Goal: Navigation & Orientation: Find specific page/section

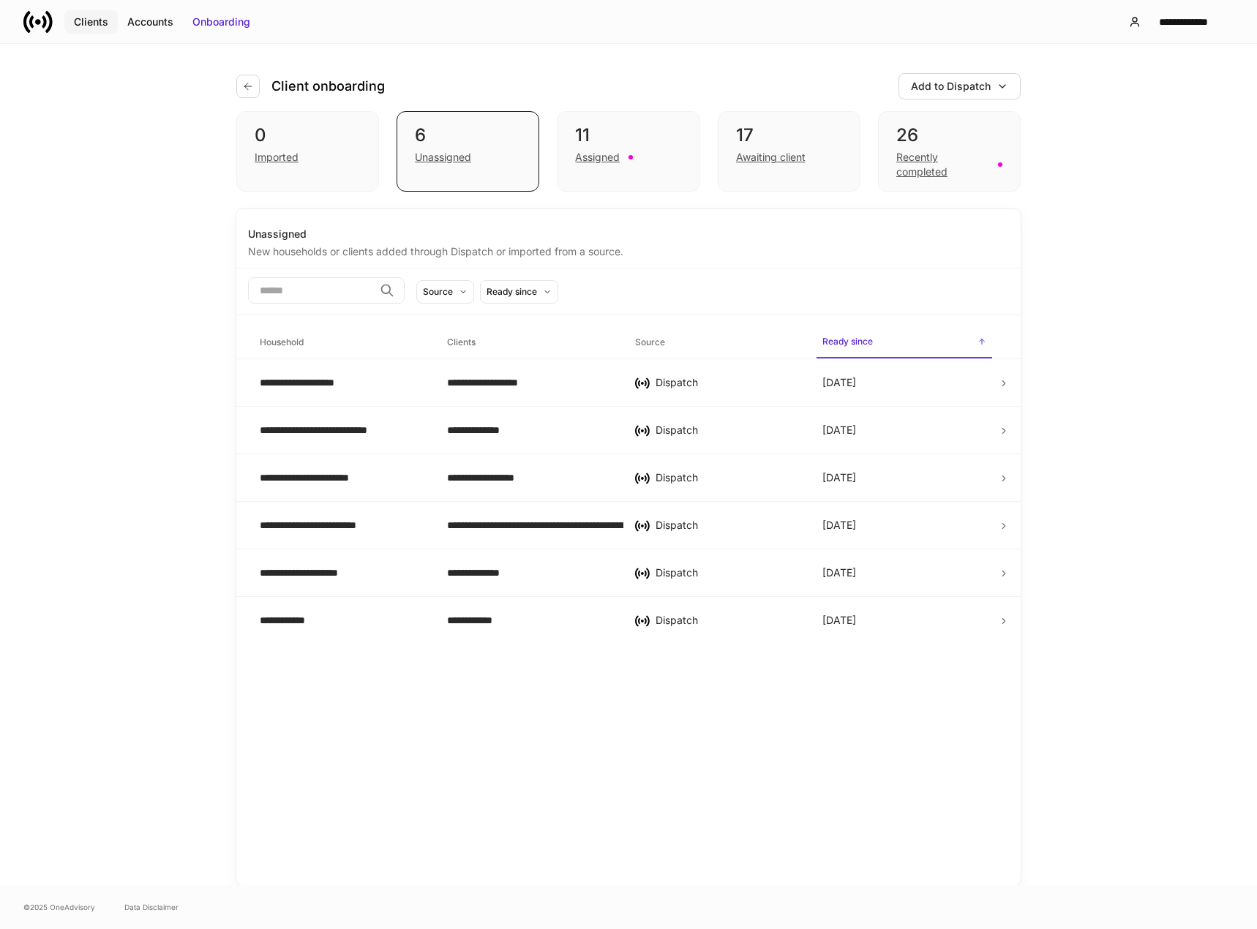
click at [93, 14] on button "Clients" at bounding box center [90, 21] width 53 height 23
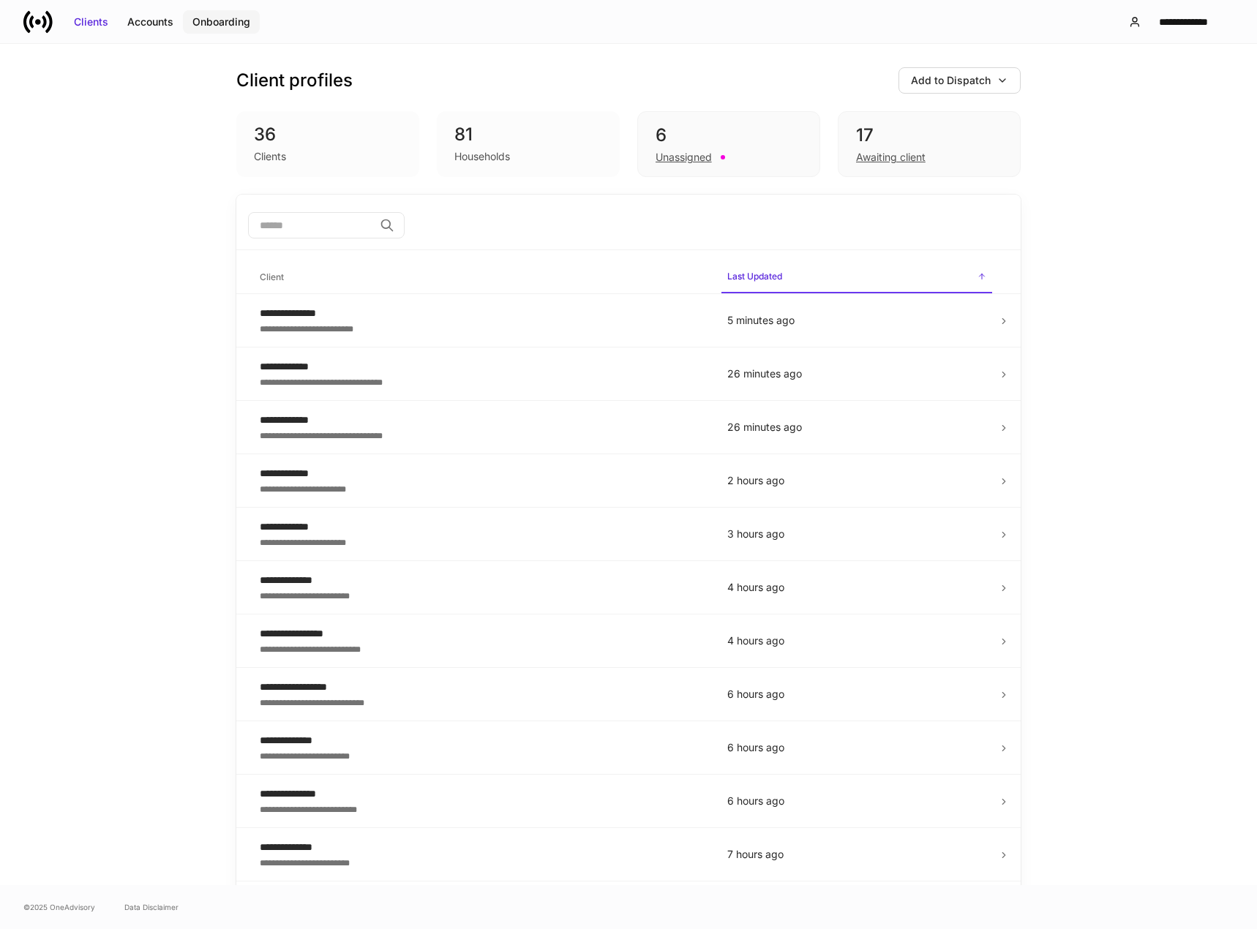
click at [215, 20] on div "Onboarding" at bounding box center [221, 22] width 58 height 15
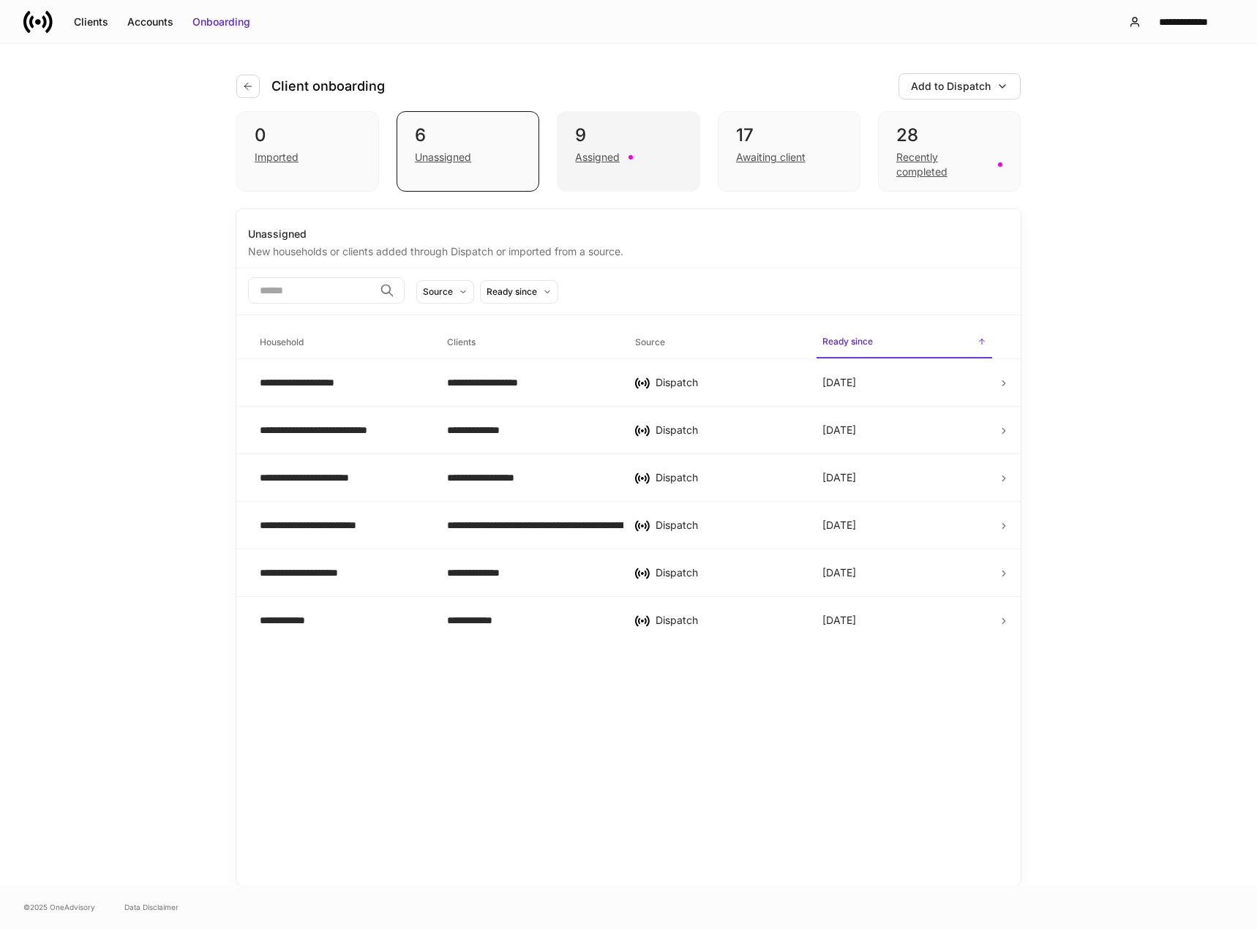
click at [617, 137] on div "9" at bounding box center [628, 135] width 106 height 23
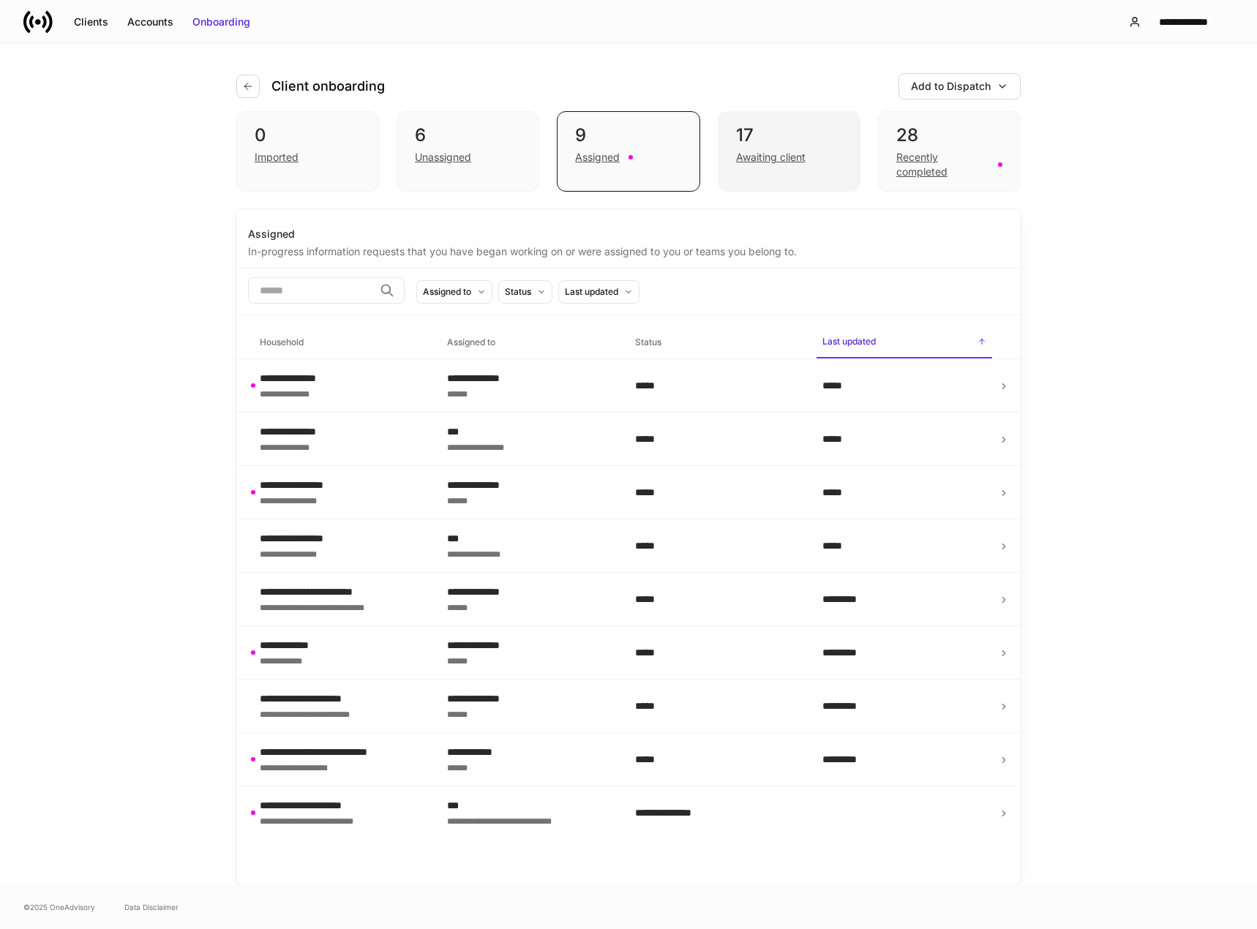
click at [749, 151] on div "Awaiting client" at bounding box center [770, 157] width 69 height 15
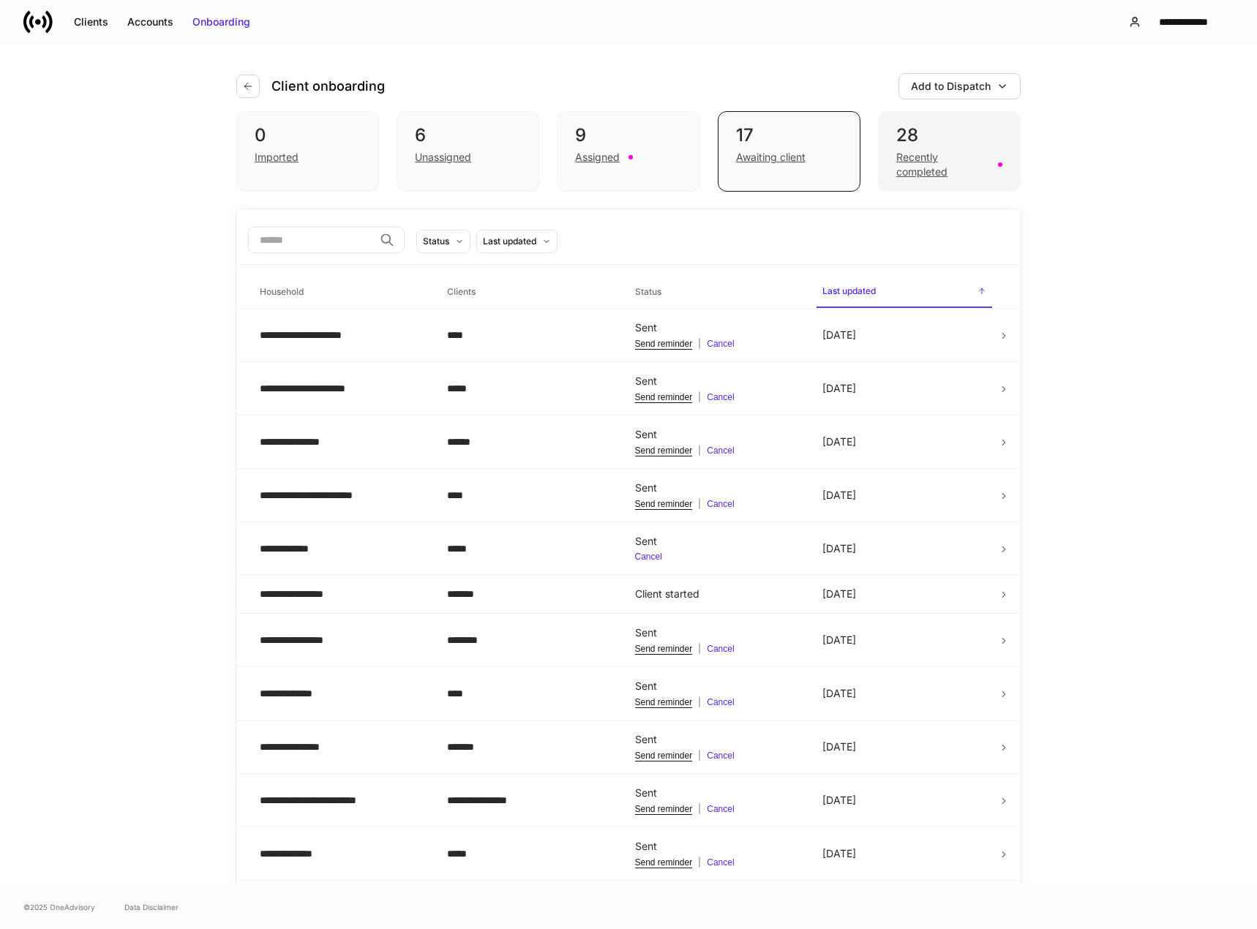
click at [929, 170] on div "Recently completed" at bounding box center [942, 164] width 93 height 29
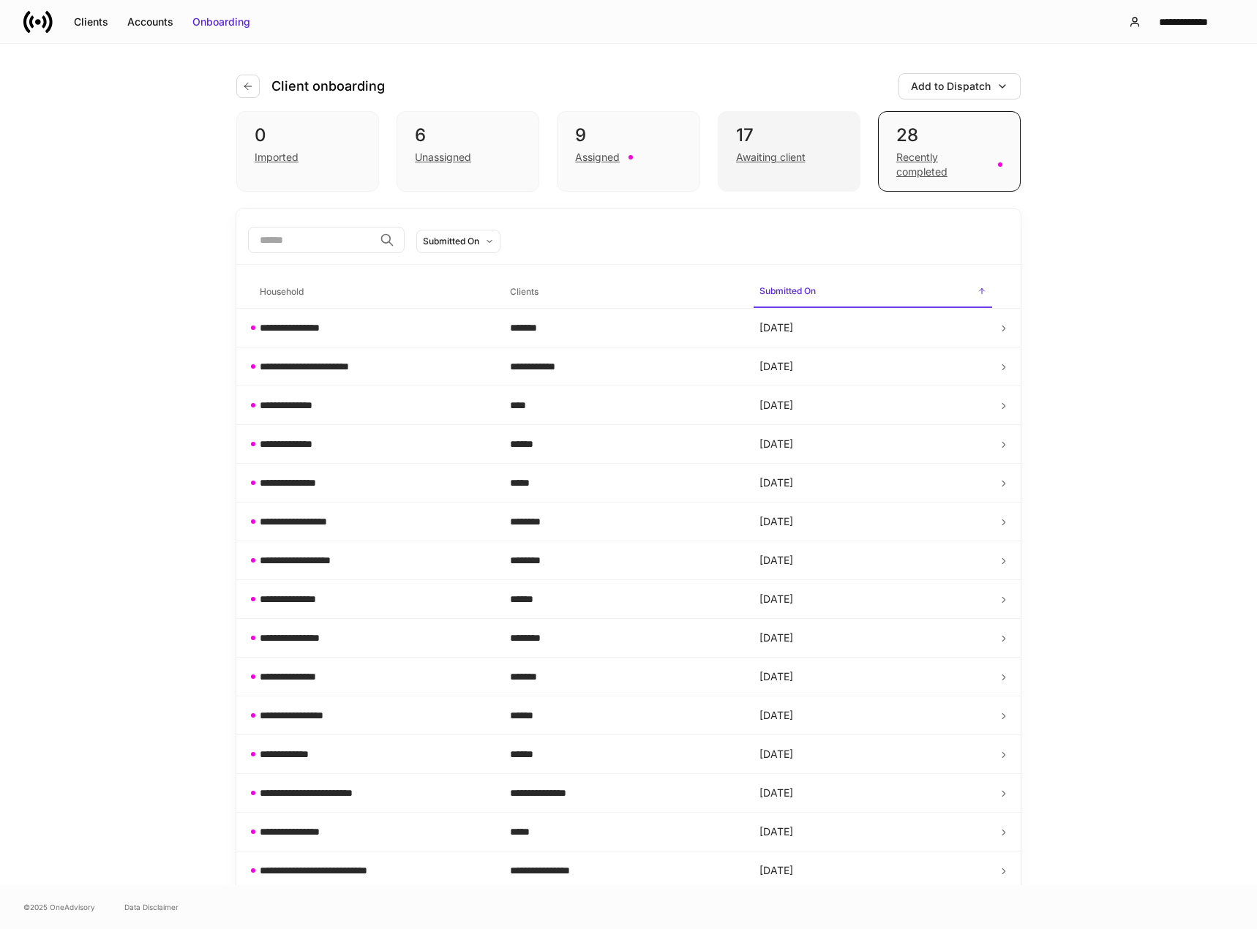
click at [779, 159] on div "Awaiting client" at bounding box center [770, 157] width 69 height 15
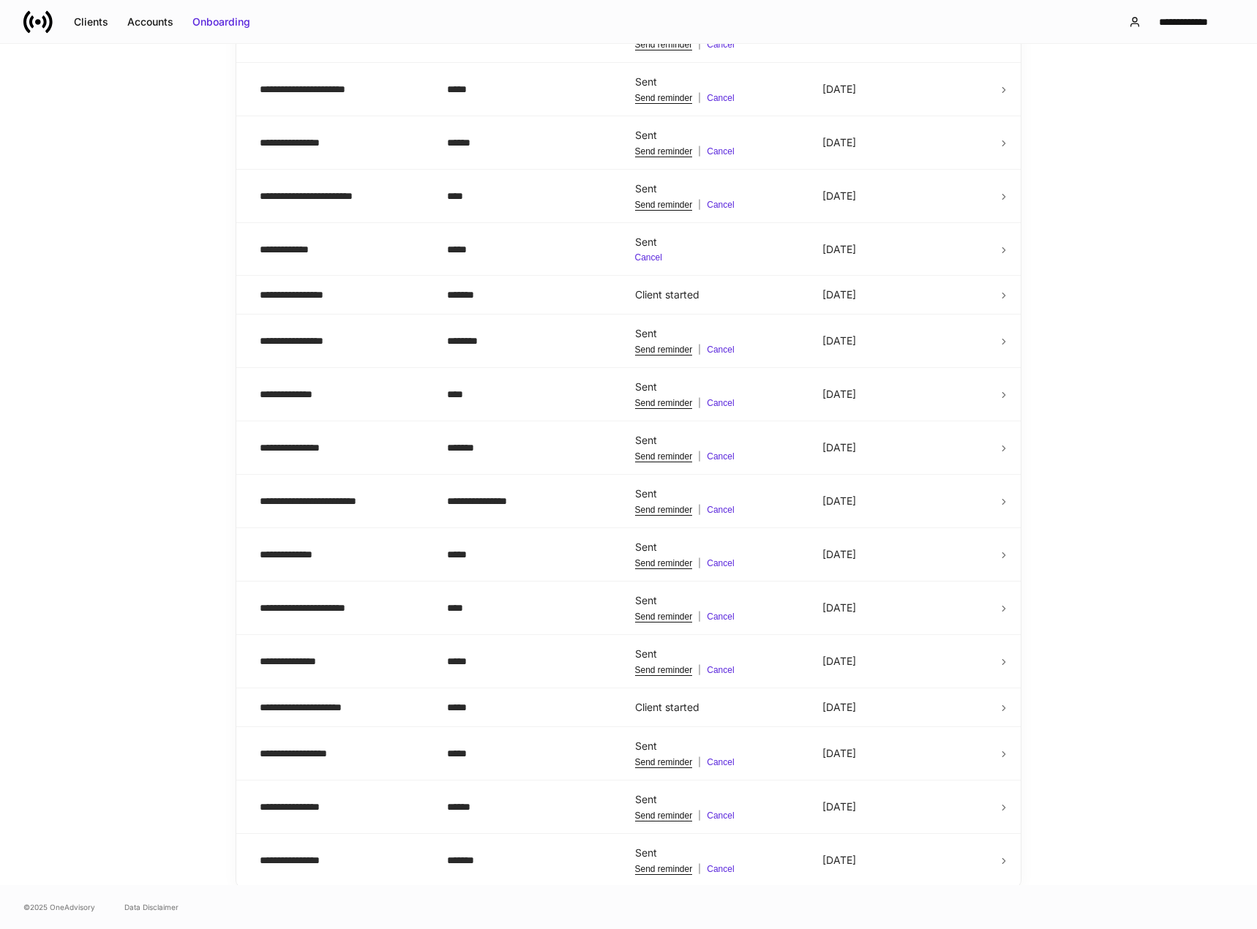
scroll to position [301, 0]
